Goal: Task Accomplishment & Management: Complete application form

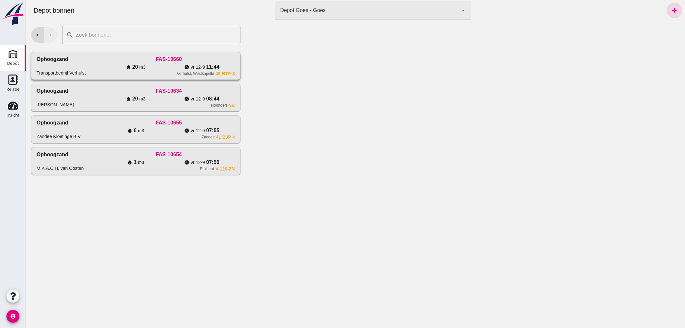
click at [101, 62] on div "Ophoogzand Transportbedrijf Verhulst" at bounding box center [69, 65] width 66 height 21
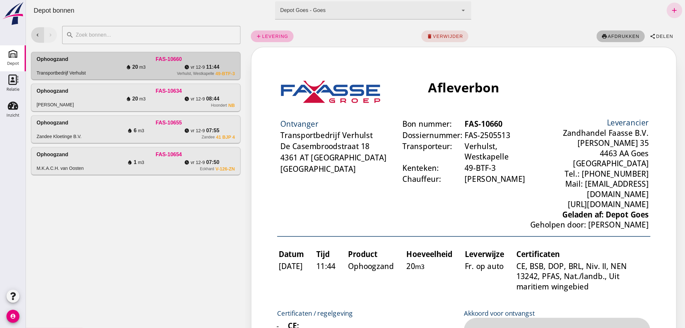
click at [619, 36] on span "afdrukken" at bounding box center [623, 36] width 32 height 5
click at [673, 7] on icon "add" at bounding box center [675, 10] width 8 height 8
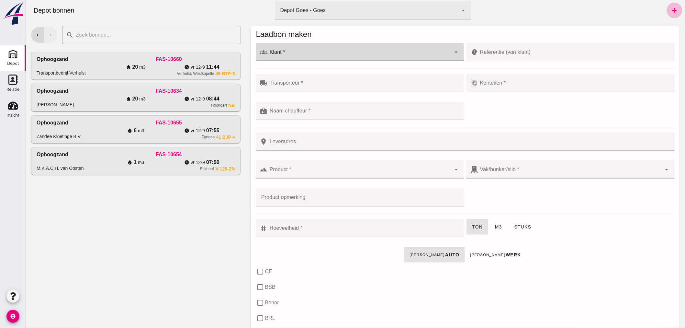
click at [326, 53] on input "Klant *" at bounding box center [359, 55] width 184 height 8
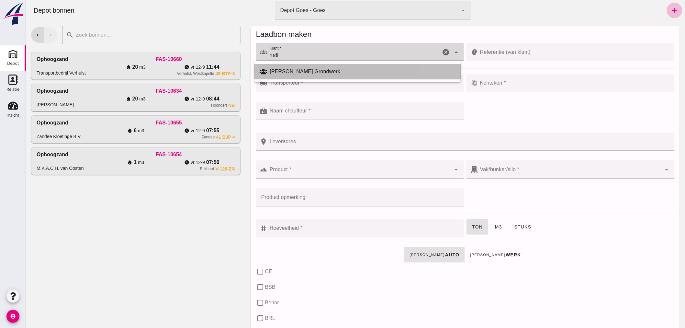
click at [323, 70] on div "[PERSON_NAME] Grondwerk" at bounding box center [363, 72] width 186 height 8
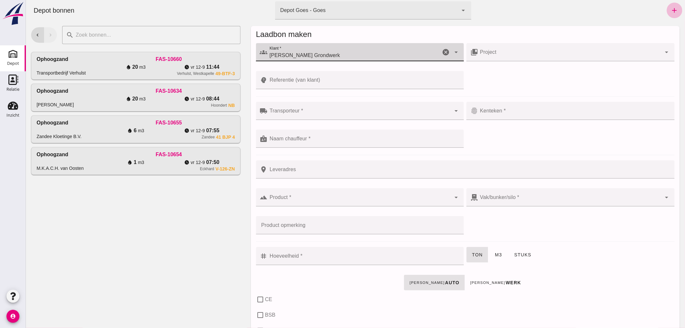
type input "[PERSON_NAME] Grondwerk"
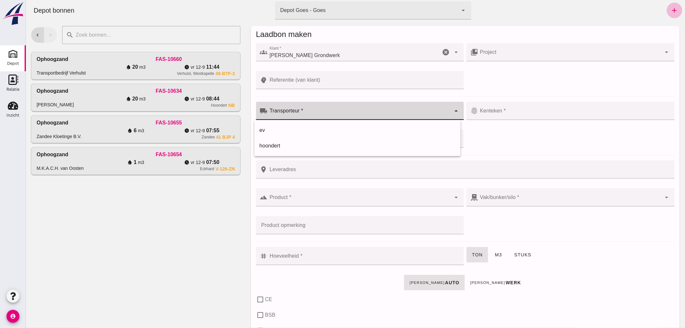
click at [308, 107] on div at bounding box center [359, 111] width 184 height 18
click at [290, 132] on div "ev" at bounding box center [357, 130] width 196 height 8
type input "ev"
click at [515, 109] on div at bounding box center [570, 111] width 184 height 18
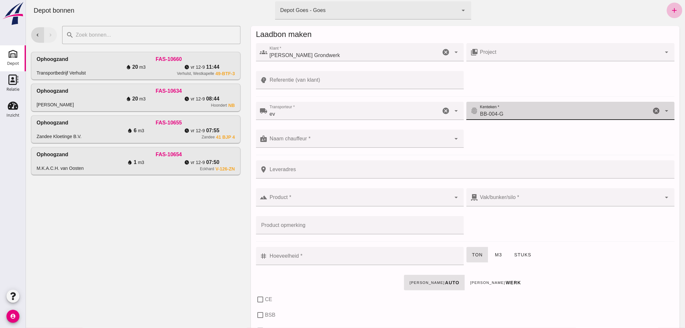
type input "BB-004-G"
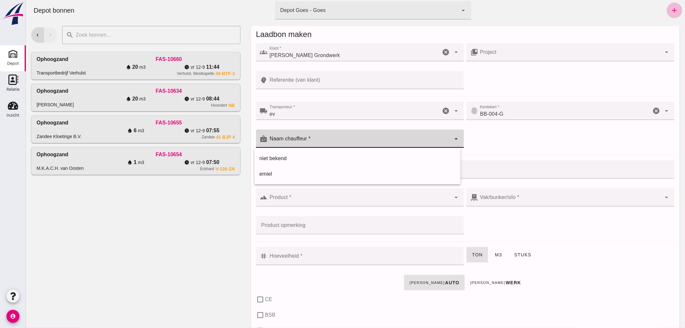
click at [354, 135] on div at bounding box center [359, 139] width 184 height 18
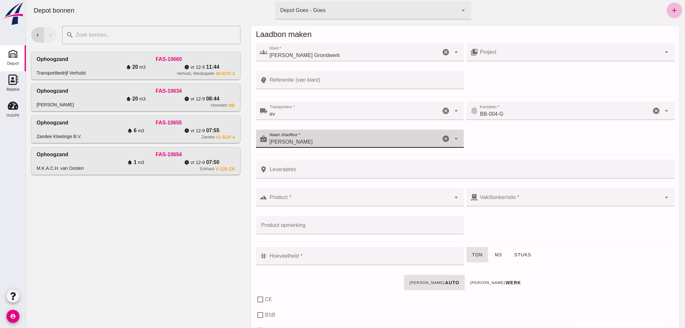
type input "[PERSON_NAME]"
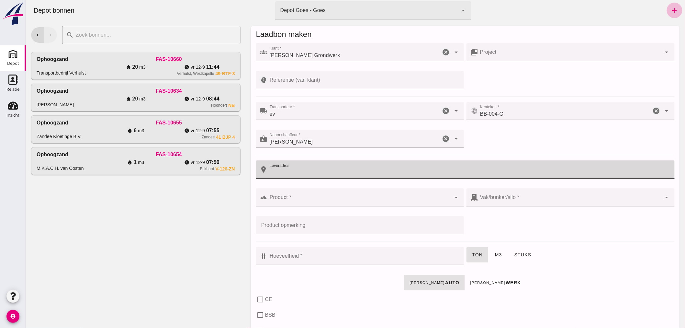
click at [300, 172] on input "Leveradres" at bounding box center [468, 169] width 403 height 18
type input "Zandkreeksluis"
click at [300, 199] on input "Product *" at bounding box center [359, 201] width 184 height 8
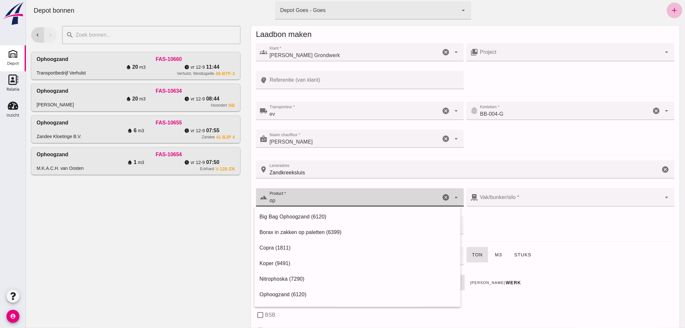
drag, startPoint x: 289, startPoint y: 295, endPoint x: 301, endPoint y: 291, distance: 13.2
click at [289, 295] on div "Ophoogzand (6120)" at bounding box center [357, 294] width 196 height 8
type input "Ophoogzand (6120)"
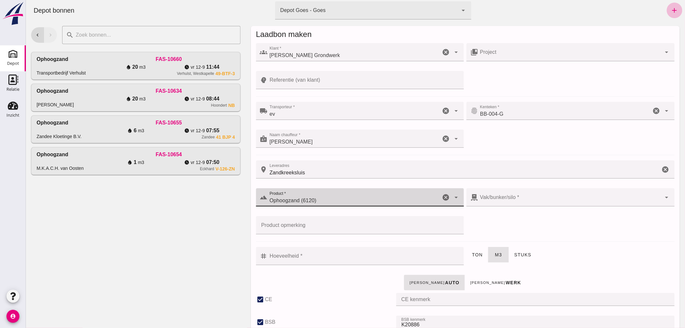
type input "38"
checkbox input "true"
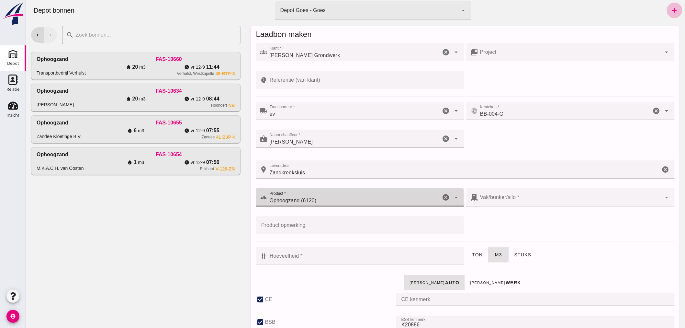
type input "40"
checkbox input "true"
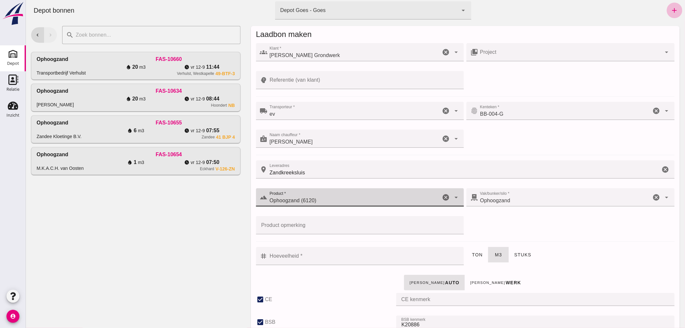
type input "Ophoogzand (6120)"
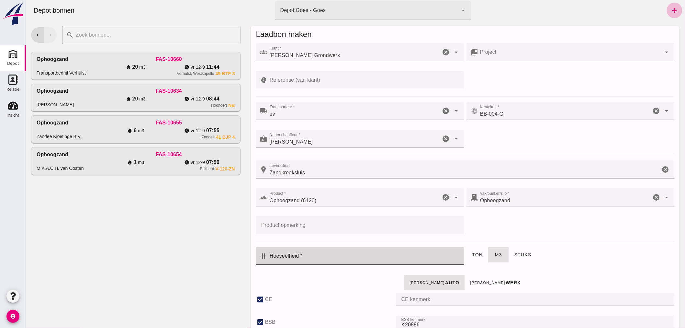
click at [331, 256] on input "Hoeveelheid *" at bounding box center [363, 256] width 193 height 18
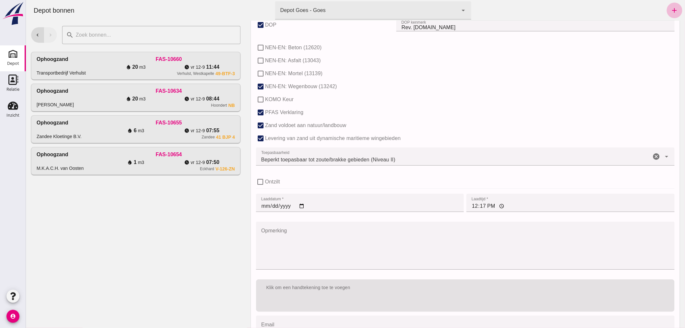
scroll to position [398, 0]
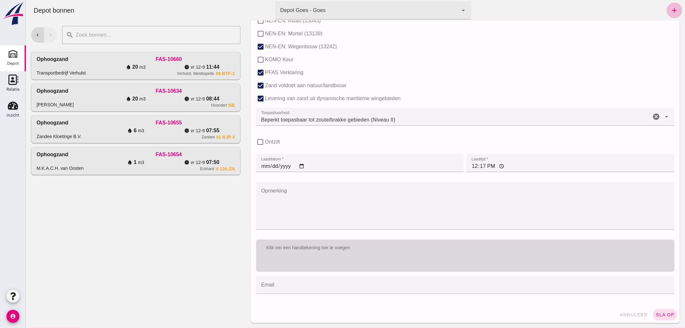
type input "10"
click at [369, 262] on div "Klik om een handtekening toe te voegen" at bounding box center [465, 255] width 419 height 32
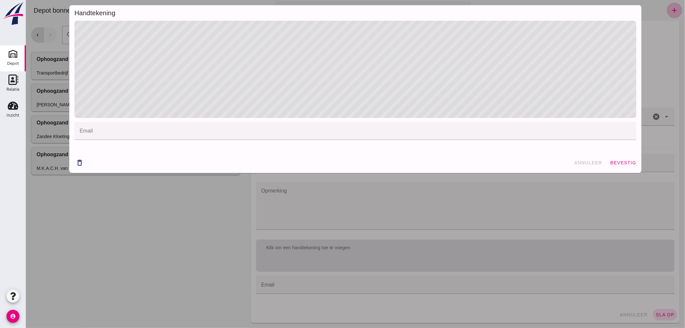
click at [620, 163] on span "bevestig" at bounding box center [623, 162] width 26 height 5
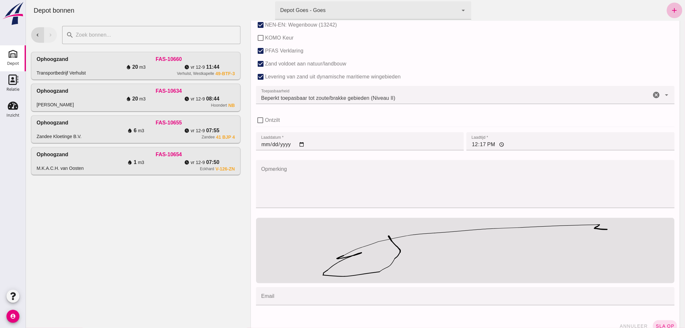
scroll to position [431, 0]
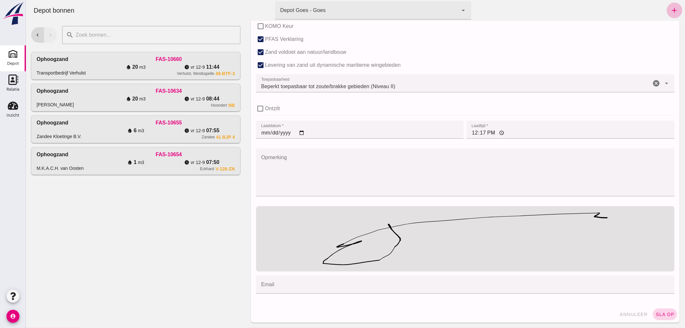
click at [662, 313] on span "sla op" at bounding box center [664, 314] width 19 height 5
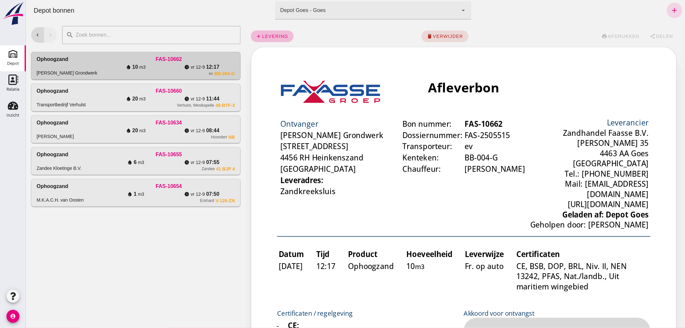
scroll to position [0, 0]
